Goal: Task Accomplishment & Management: Use online tool/utility

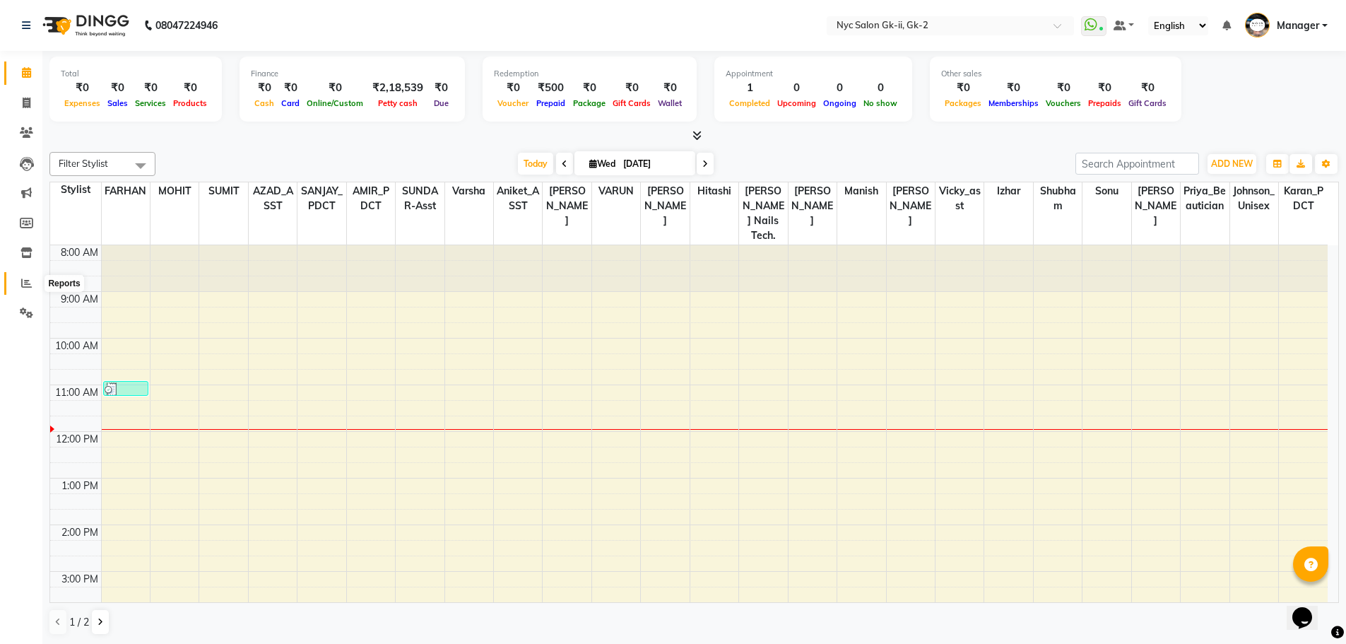
scroll to position [141, 0]
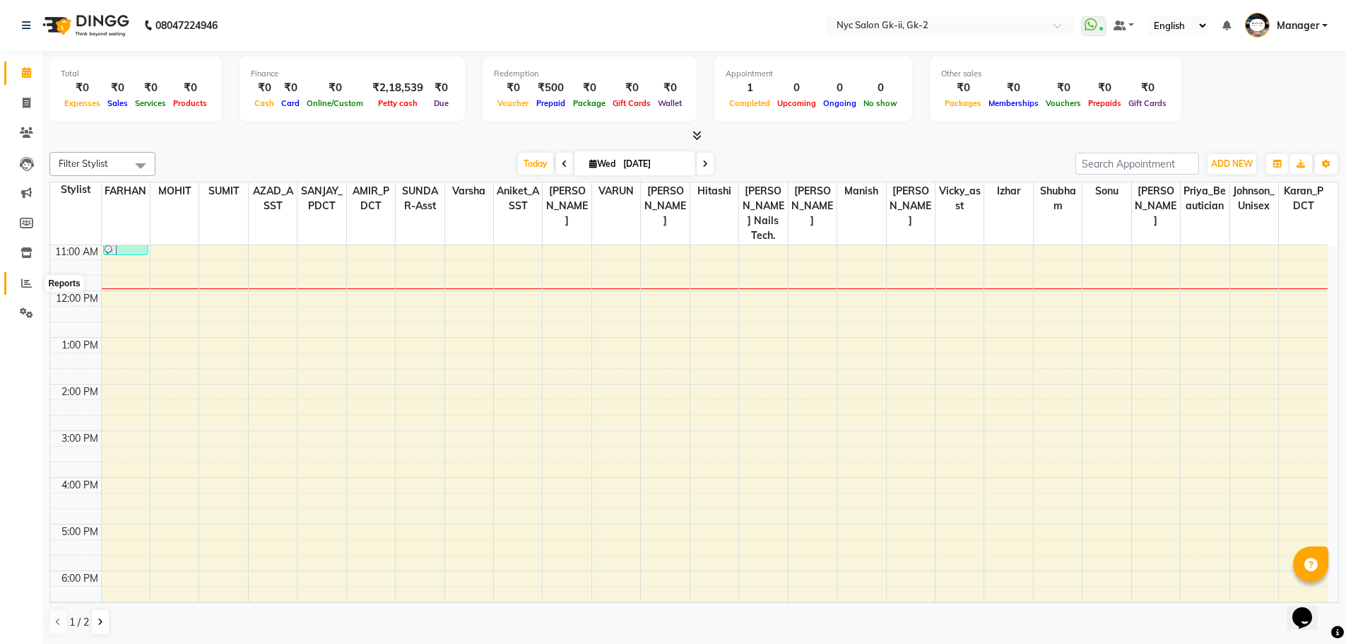
click at [30, 281] on icon at bounding box center [26, 283] width 11 height 11
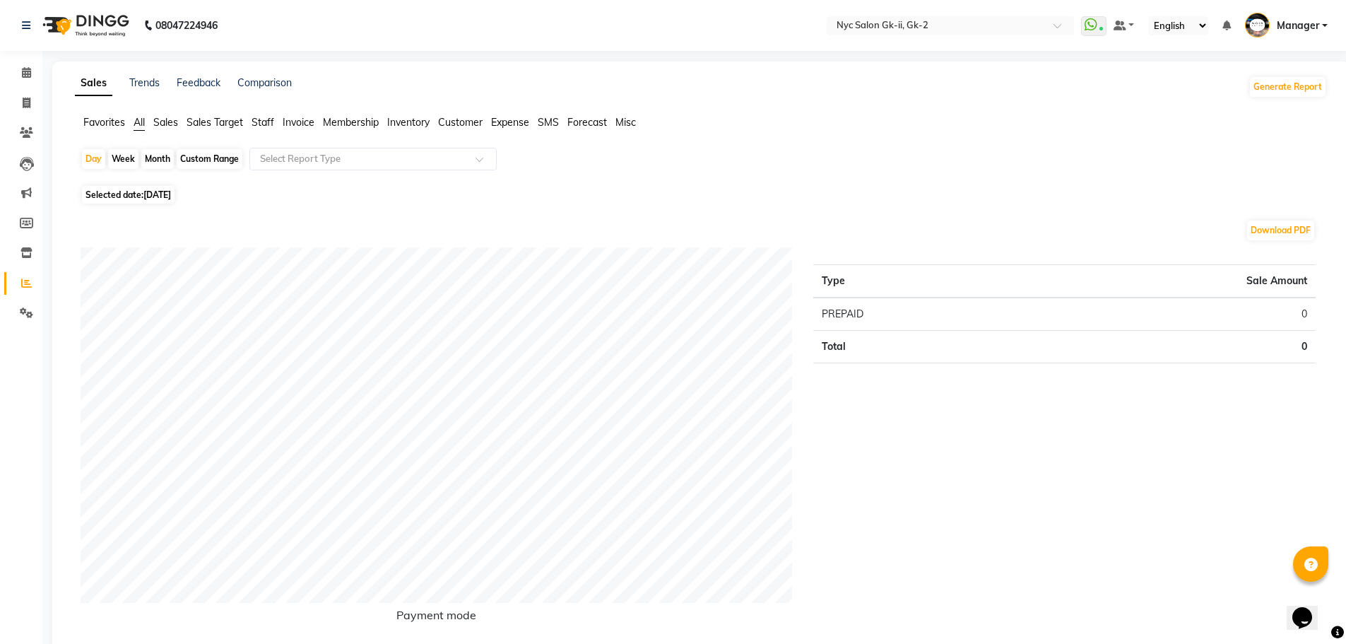
click at [200, 158] on div "Custom Range" at bounding box center [210, 159] width 66 height 20
select select "9"
select select "2025"
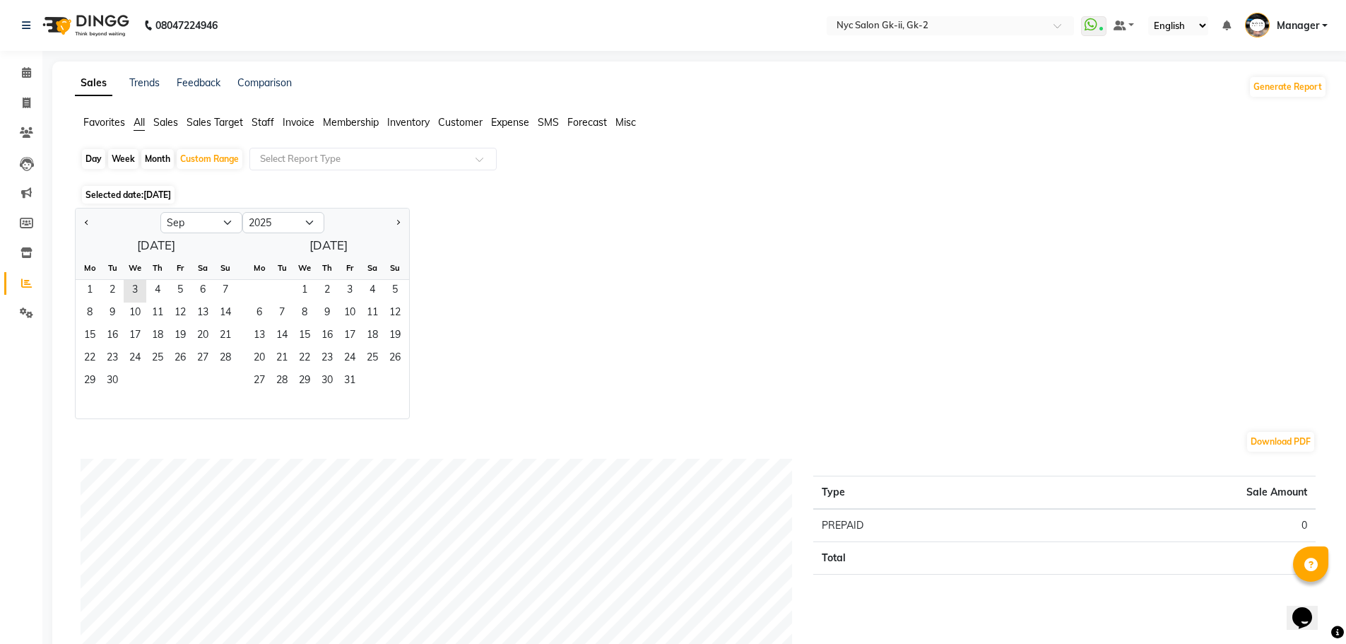
click at [78, 291] on ngb-datepicker "Jan Feb Mar Apr May Jun [DATE] Aug Sep Oct Nov [DATE] 2016 2017 2018 2019 2020 …" at bounding box center [242, 313] width 335 height 211
click at [131, 287] on span "3" at bounding box center [135, 291] width 23 height 23
click at [102, 290] on span "2" at bounding box center [112, 291] width 23 height 23
click at [90, 290] on span "1" at bounding box center [89, 291] width 23 height 23
click at [131, 290] on span "3" at bounding box center [135, 291] width 23 height 23
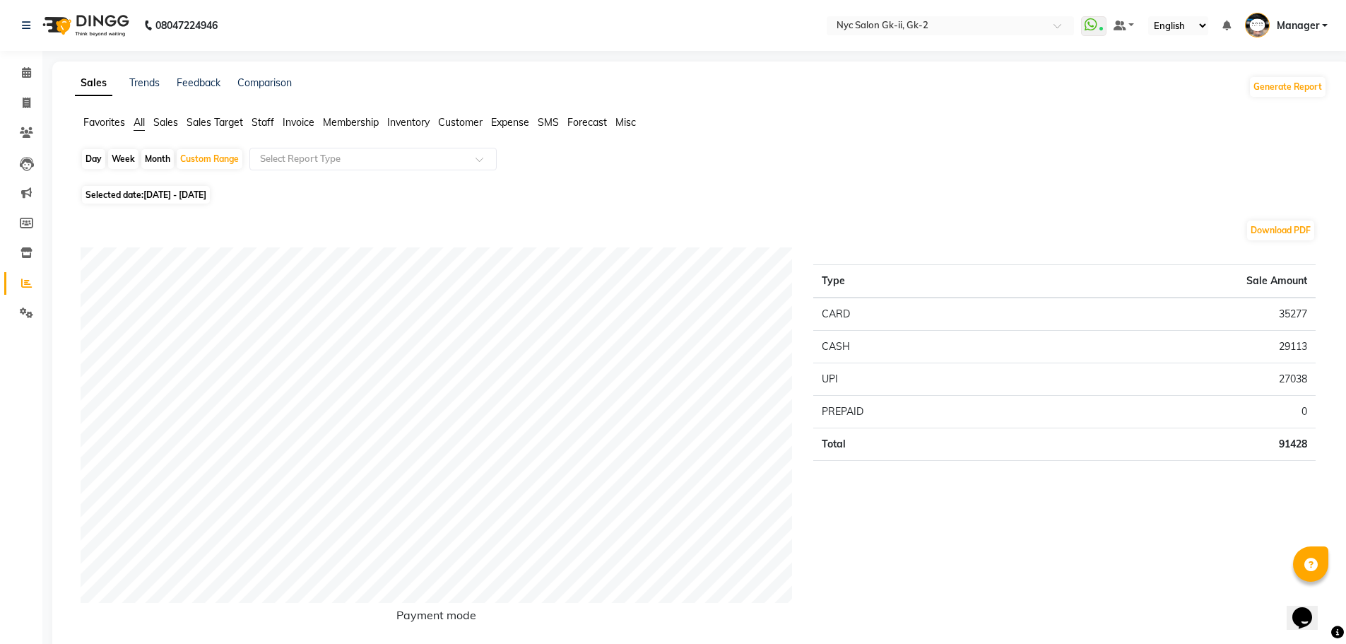
click at [261, 124] on span "Staff" at bounding box center [263, 122] width 23 height 13
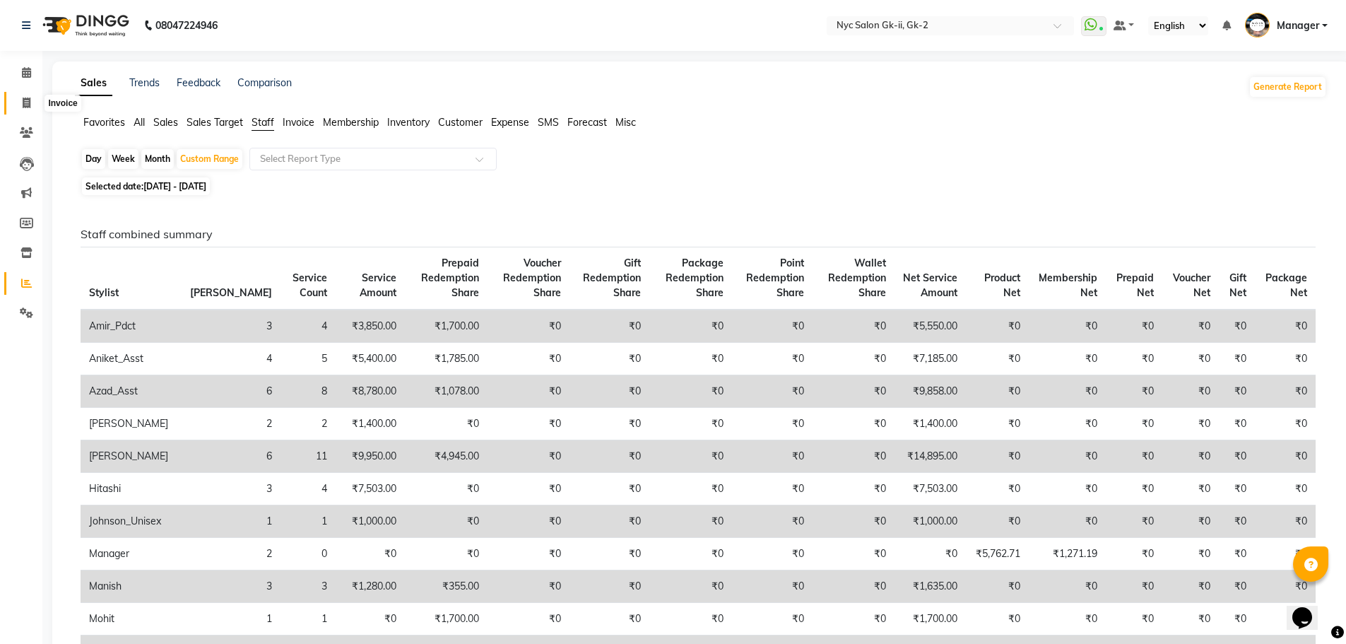
click at [24, 102] on icon at bounding box center [27, 103] width 8 height 11
select select "service"
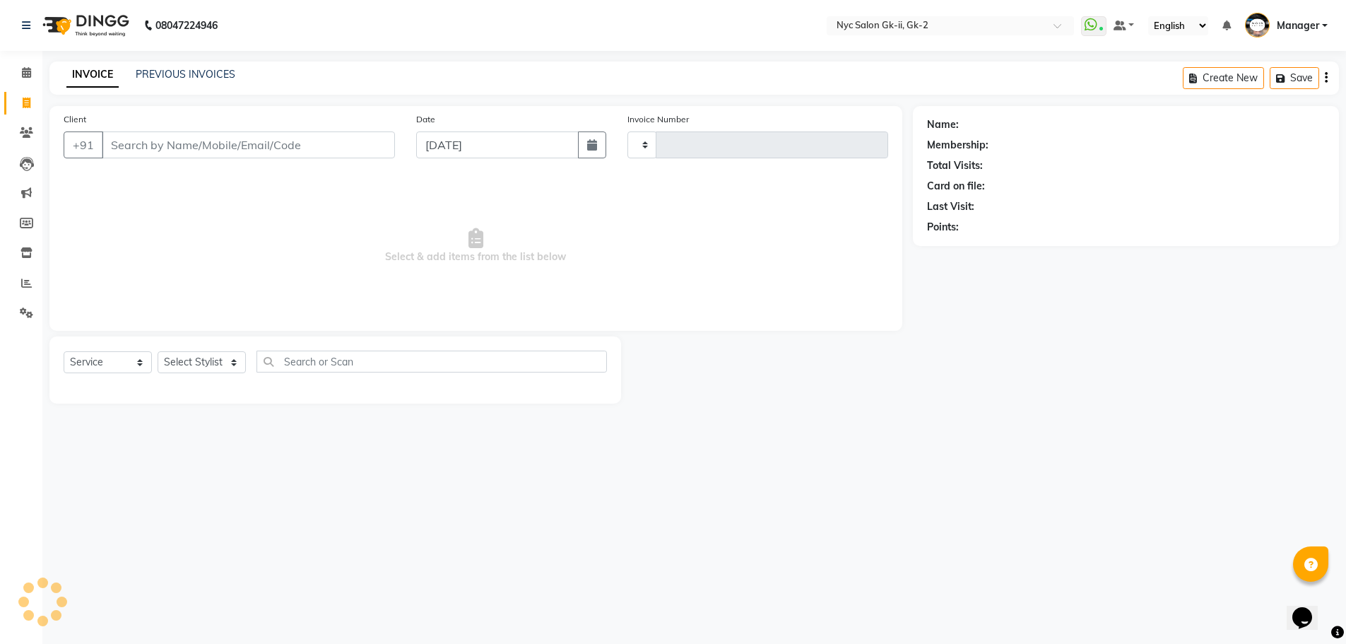
type input "5267"
select select "5936"
click at [24, 69] on icon at bounding box center [26, 72] width 9 height 11
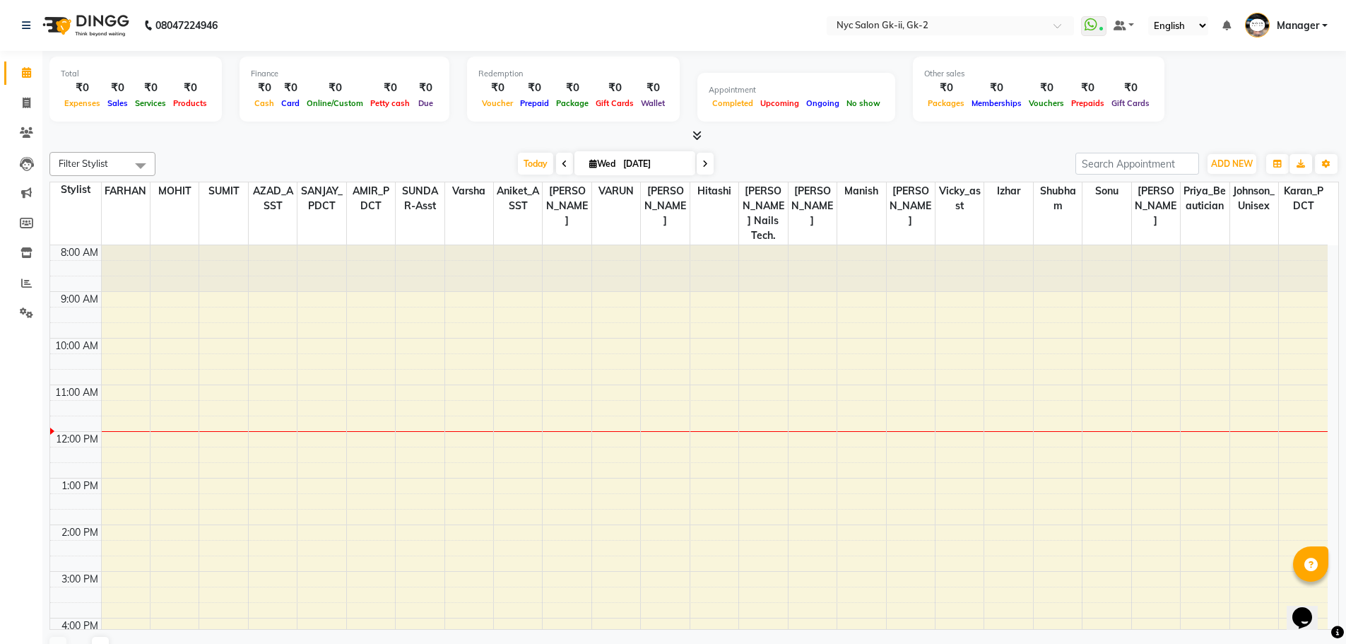
scroll to position [187, 0]
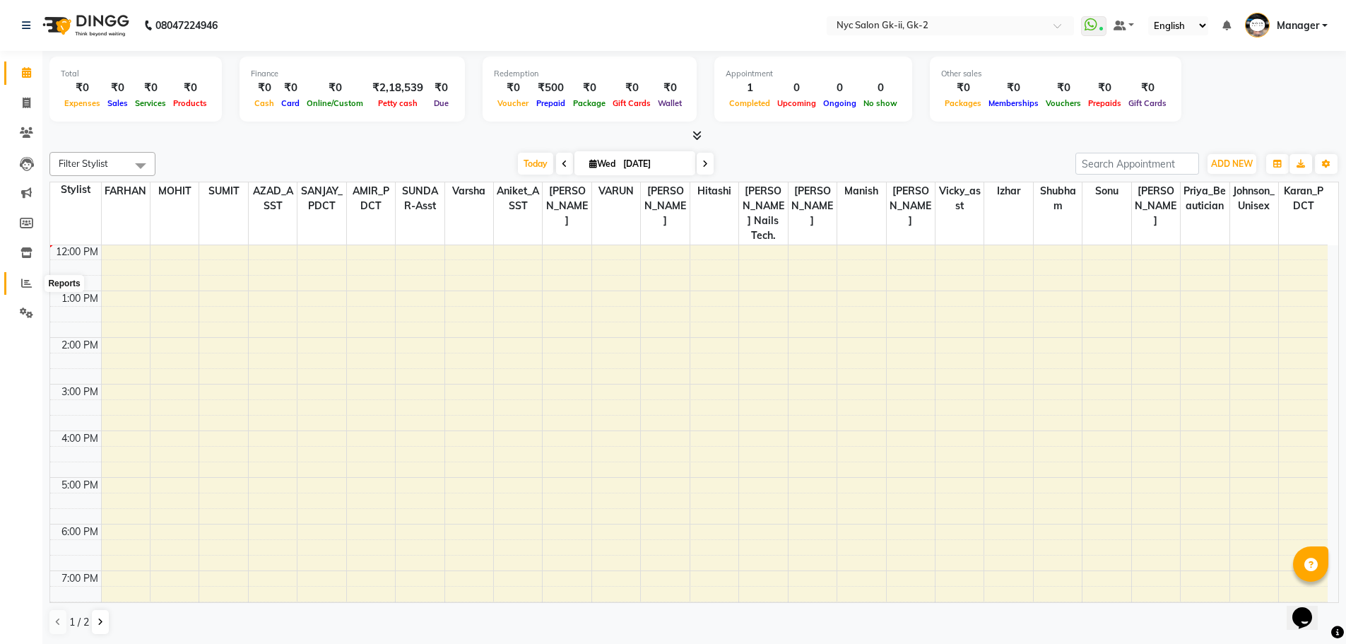
click at [16, 286] on span at bounding box center [26, 284] width 25 height 16
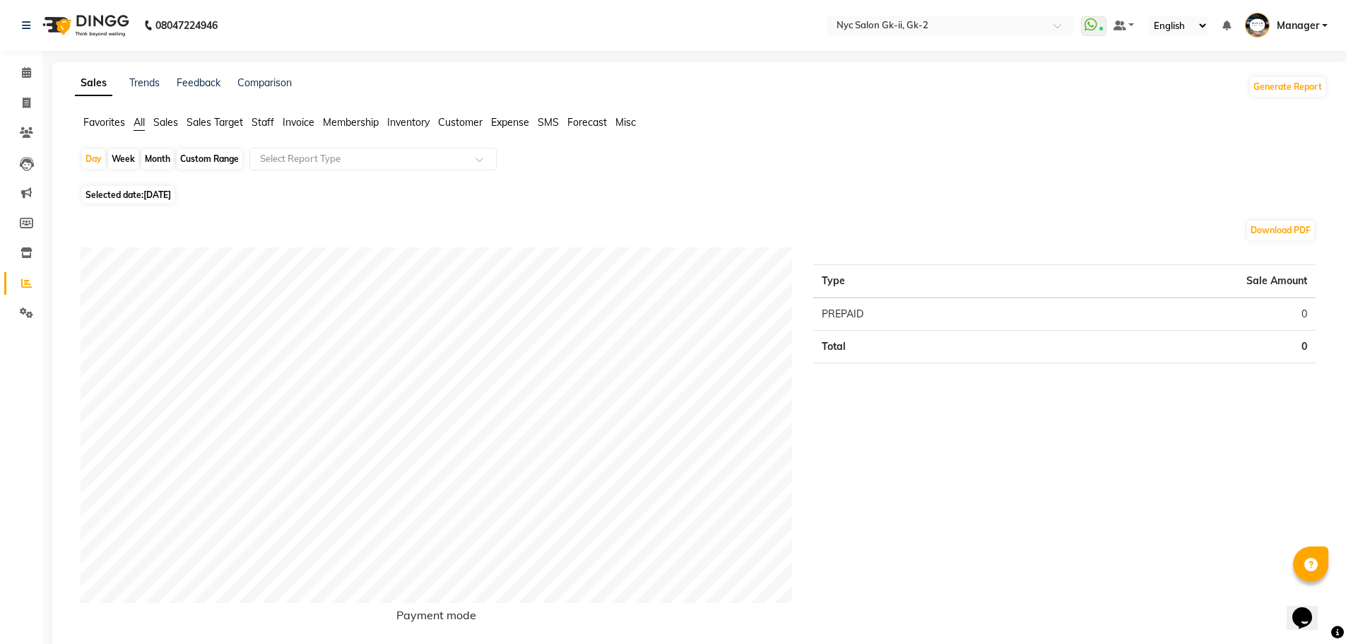
click at [198, 151] on div "Custom Range" at bounding box center [210, 159] width 66 height 20
select select "9"
select select "2025"
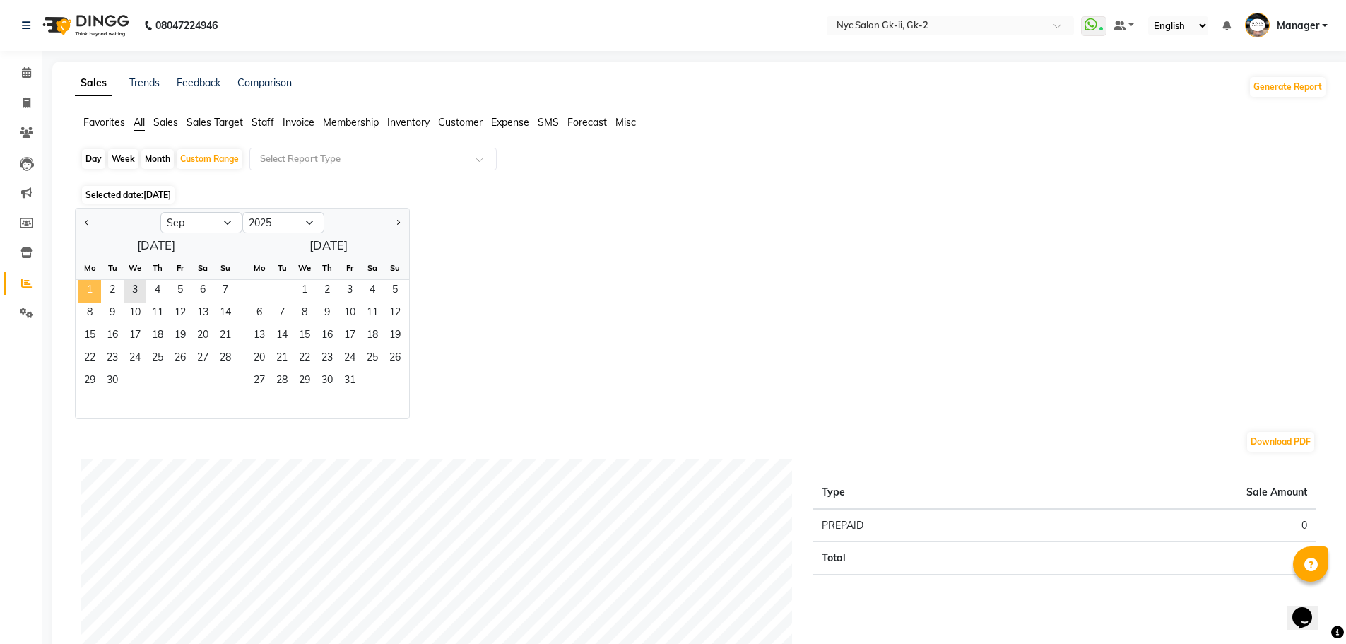
click at [84, 288] on span "1" at bounding box center [89, 291] width 23 height 23
click at [143, 287] on span "3" at bounding box center [135, 291] width 23 height 23
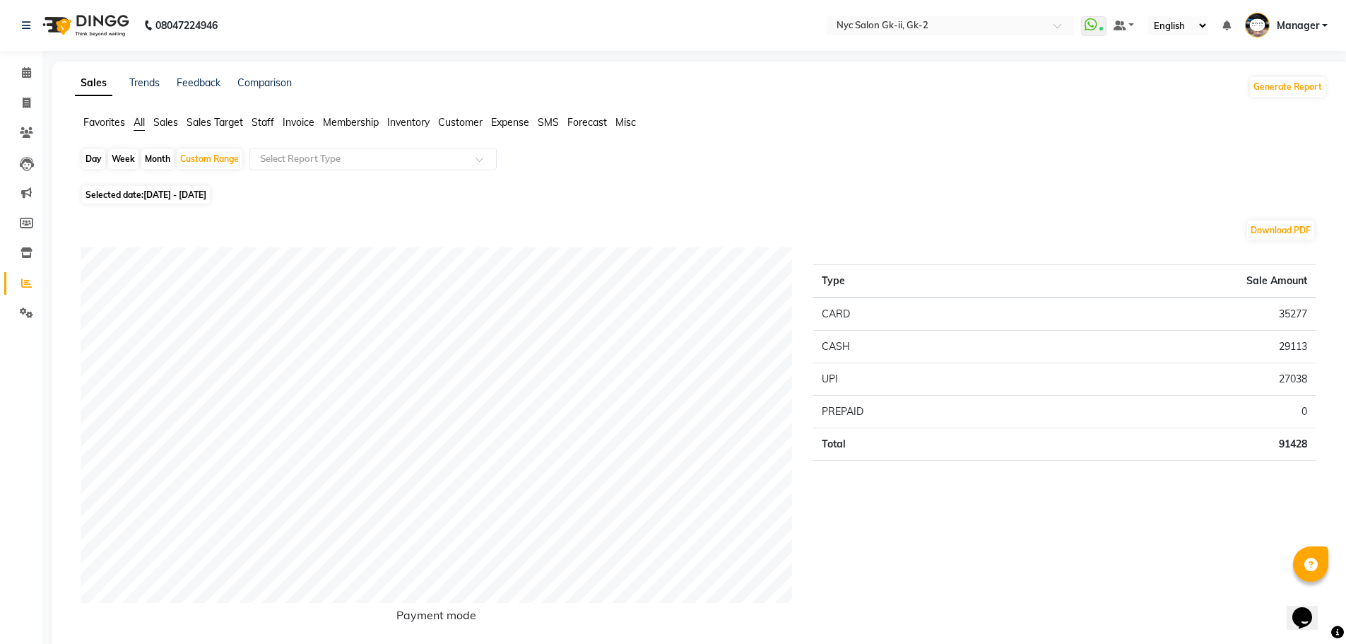
click at [256, 129] on li "Staff" at bounding box center [263, 122] width 23 height 15
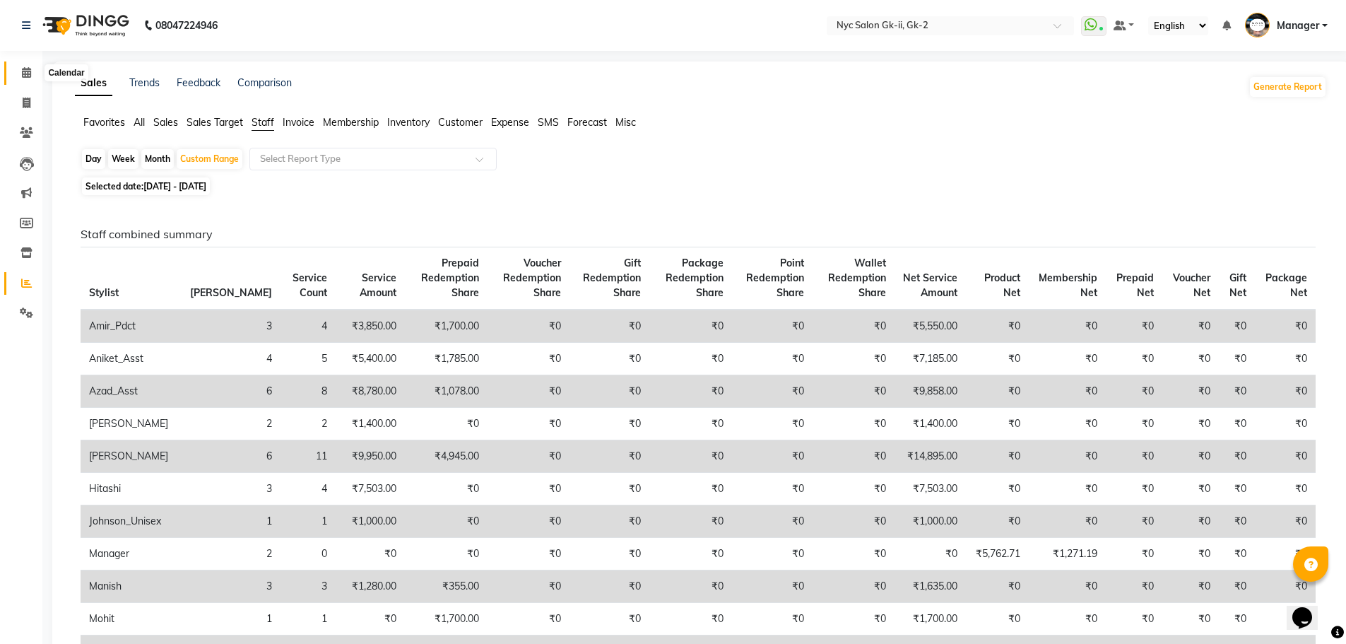
click at [29, 68] on icon at bounding box center [26, 72] width 9 height 11
